Goal: Navigation & Orientation: Find specific page/section

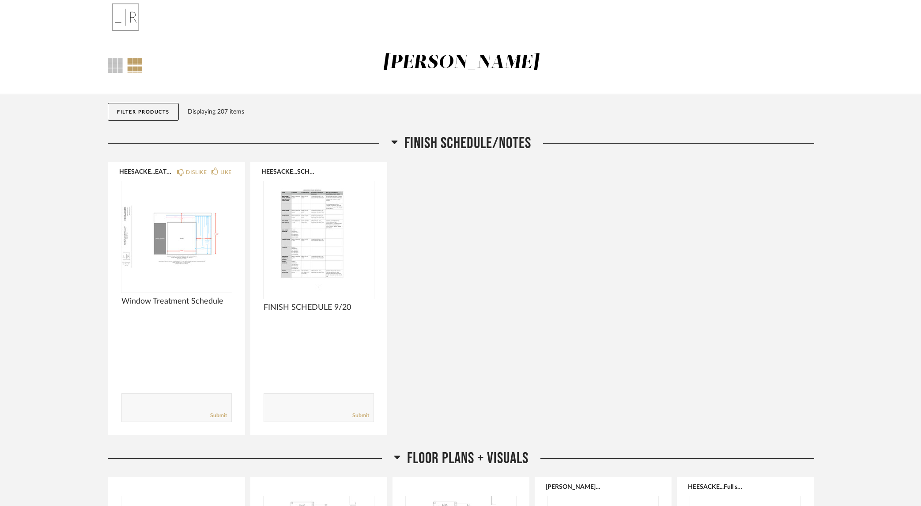
click at [417, 59] on div "[PERSON_NAME]" at bounding box center [461, 62] width 157 height 19
click at [126, 11] on img at bounding box center [125, 17] width 35 height 35
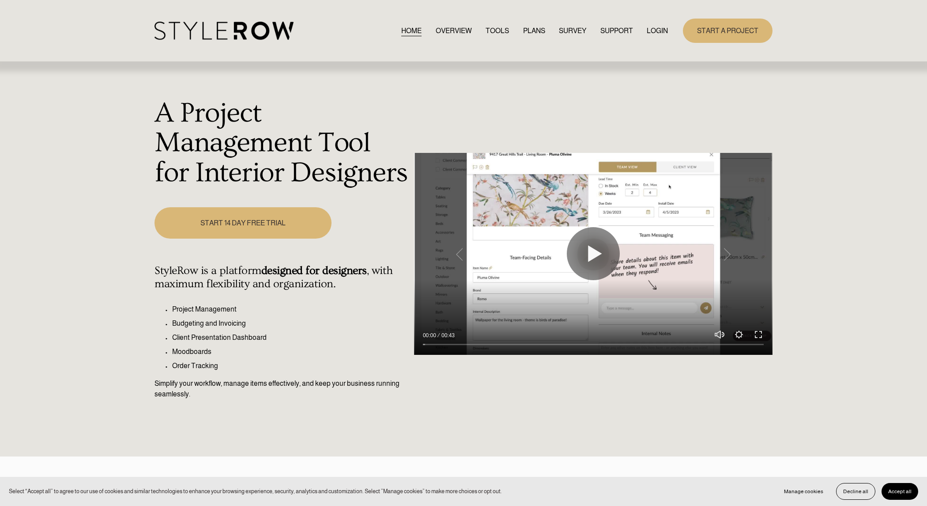
click at [660, 34] on link "LOGIN" at bounding box center [657, 31] width 21 height 12
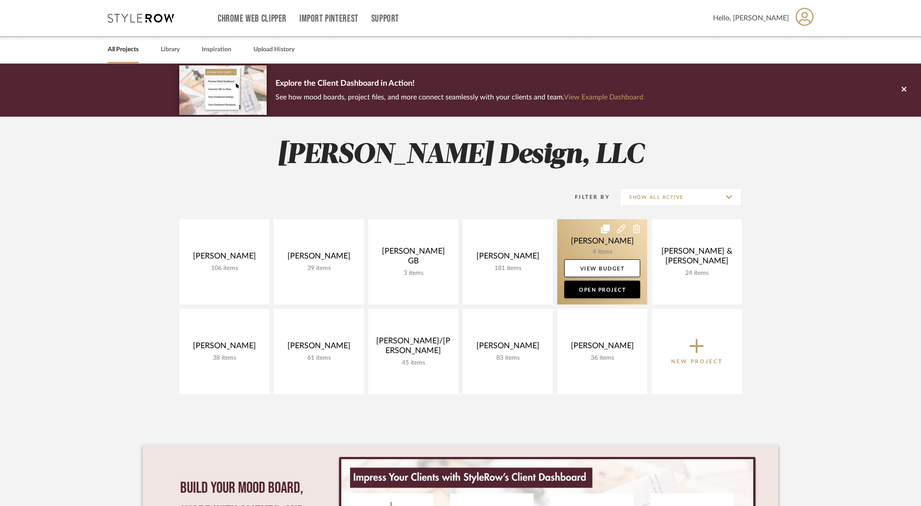
click at [617, 247] on link at bounding box center [602, 261] width 90 height 85
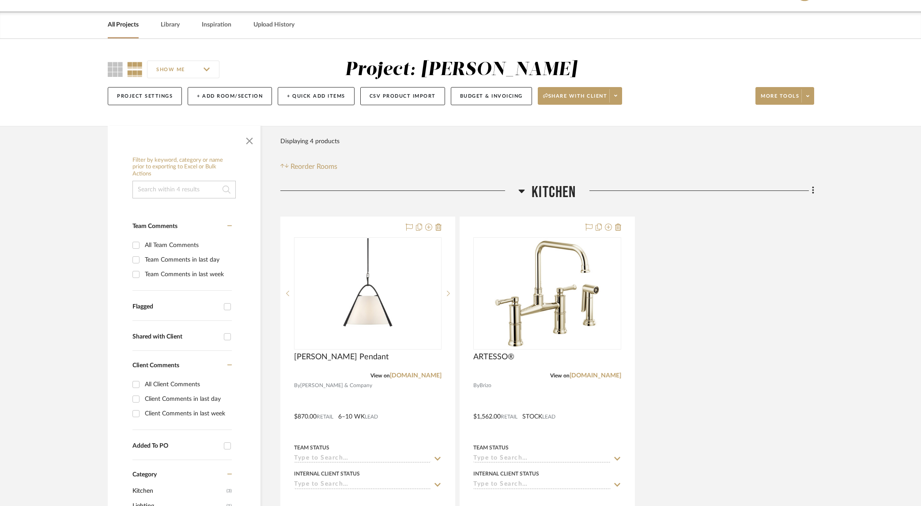
scroll to position [30, 0]
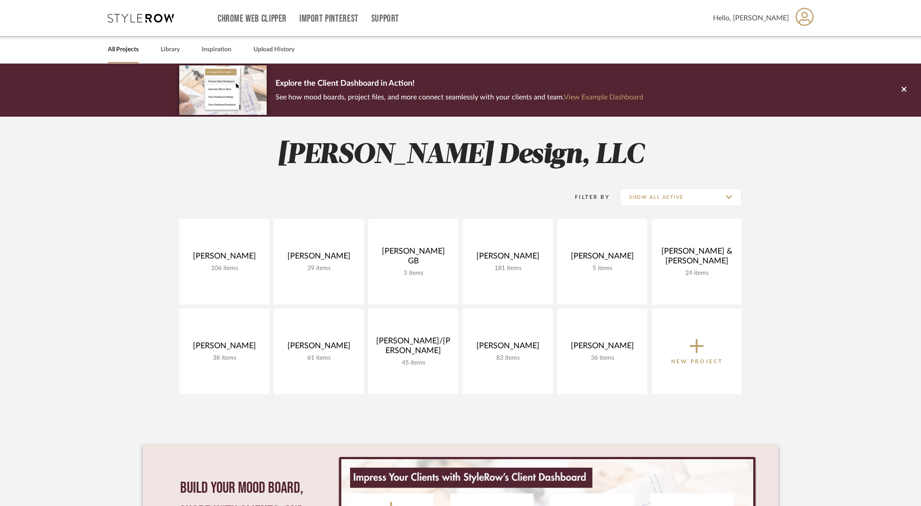
scroll to position [1, 0]
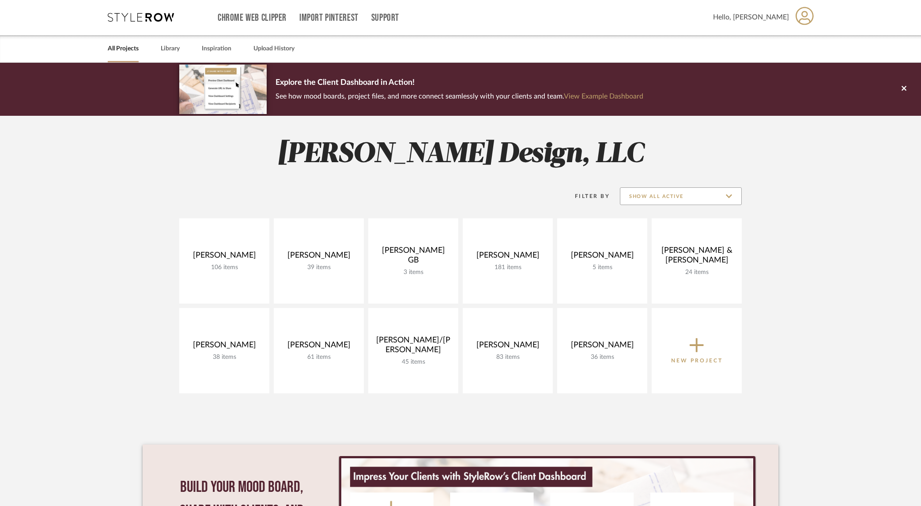
click at [689, 198] on input "Show All Active" at bounding box center [681, 196] width 122 height 18
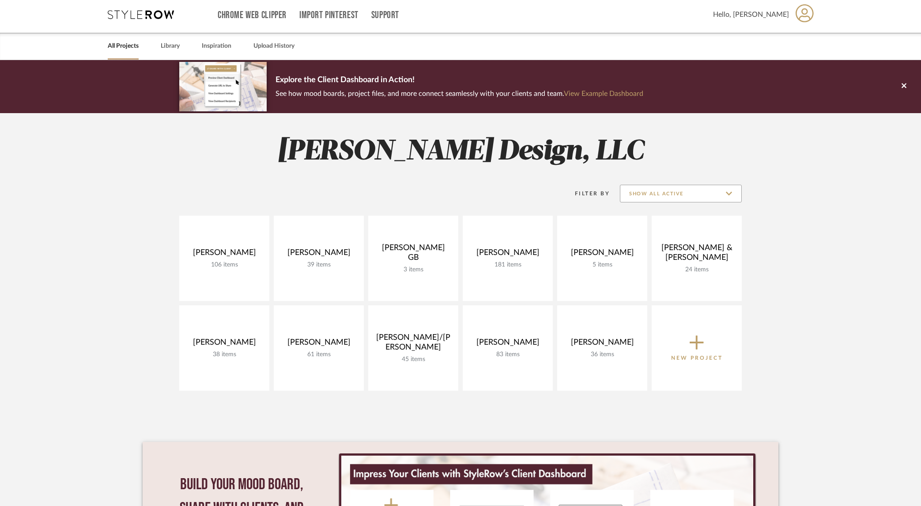
click at [673, 199] on input "Show All Active" at bounding box center [681, 194] width 122 height 18
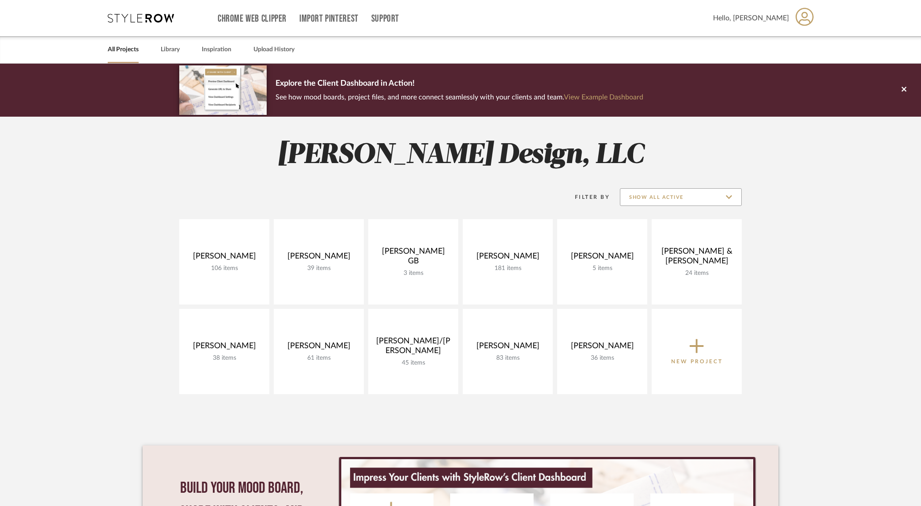
scroll to position [2, 0]
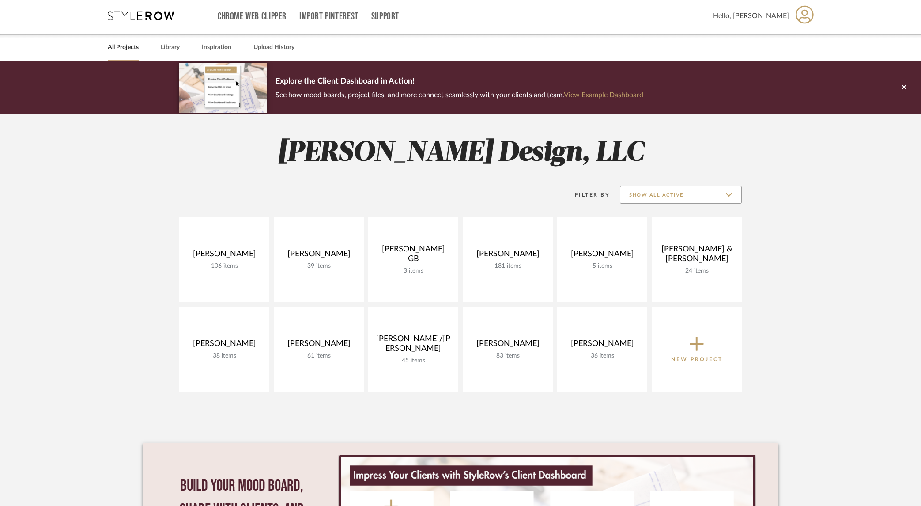
click at [730, 198] on input "Show All Active" at bounding box center [681, 195] width 122 height 18
click at [762, 163] on h2 "Lewis Rose Design, LLC" at bounding box center [461, 152] width 636 height 33
